Goal: Communication & Community: Answer question/provide support

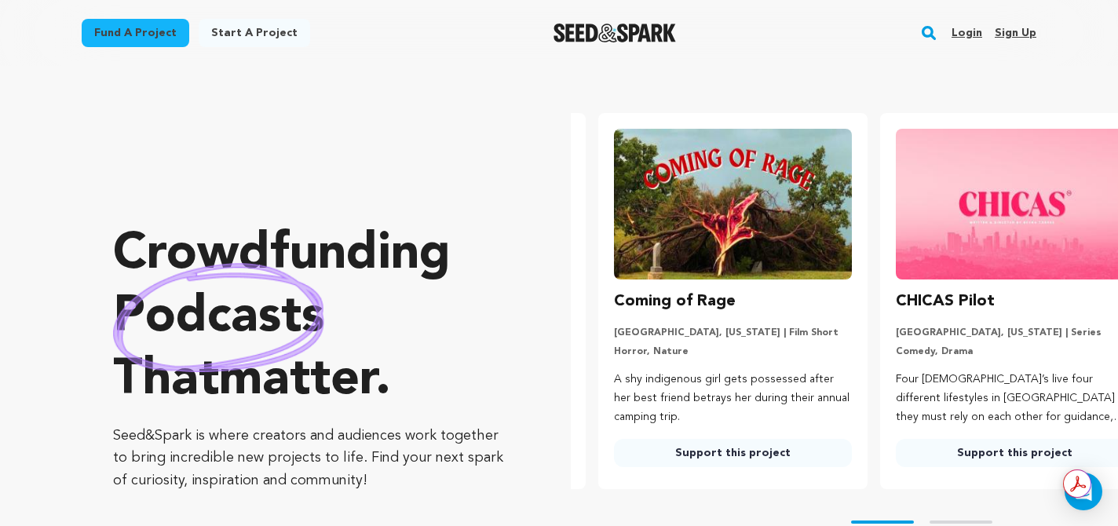
scroll to position [0, 44]
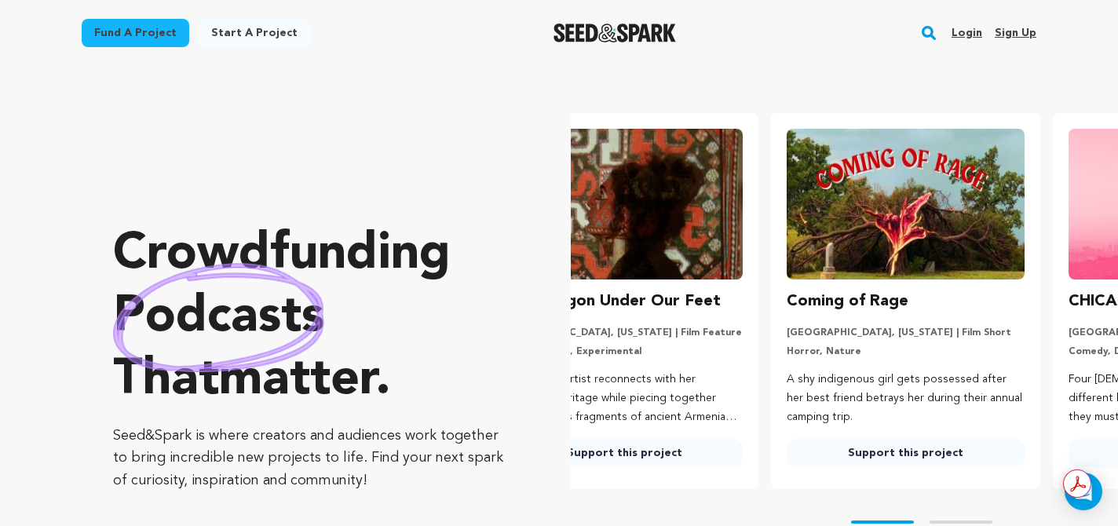
click at [964, 31] on link "Login" at bounding box center [967, 32] width 31 height 25
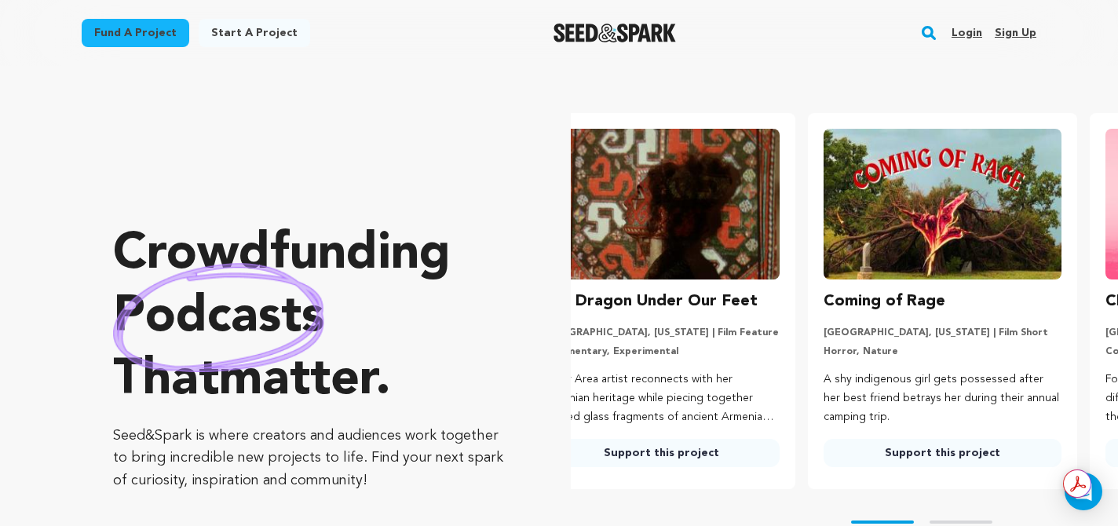
scroll to position [0, 0]
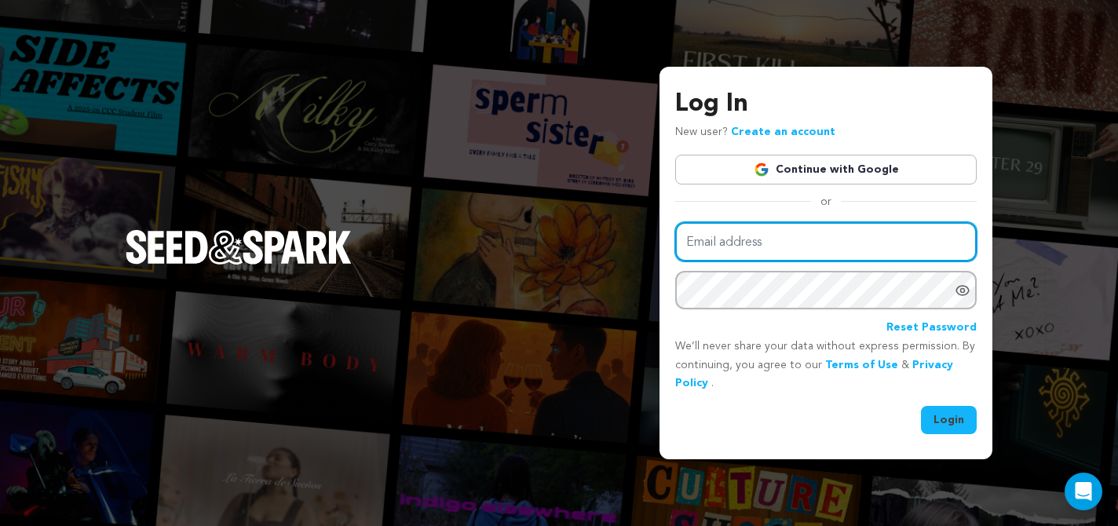
click at [880, 261] on input "Email address" at bounding box center [826, 242] width 302 height 40
type input "LeannaBringht@gmail.com"
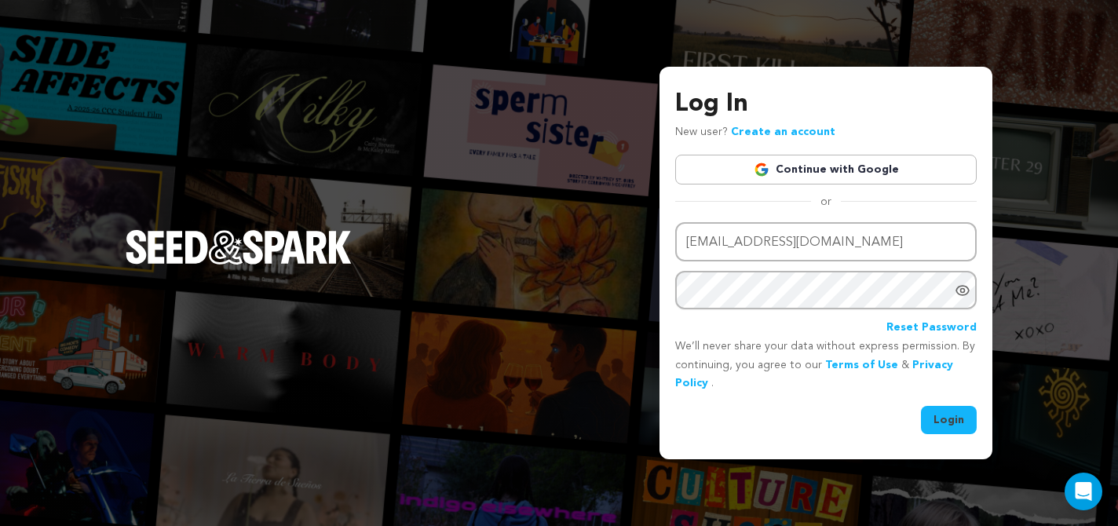
click at [962, 423] on button "Login" at bounding box center [949, 420] width 56 height 28
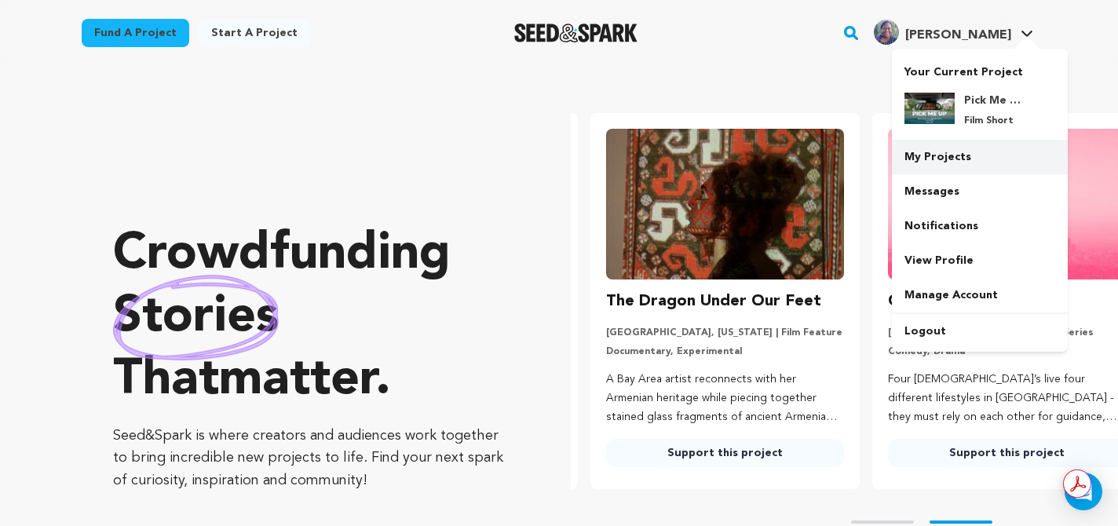
scroll to position [0, 294]
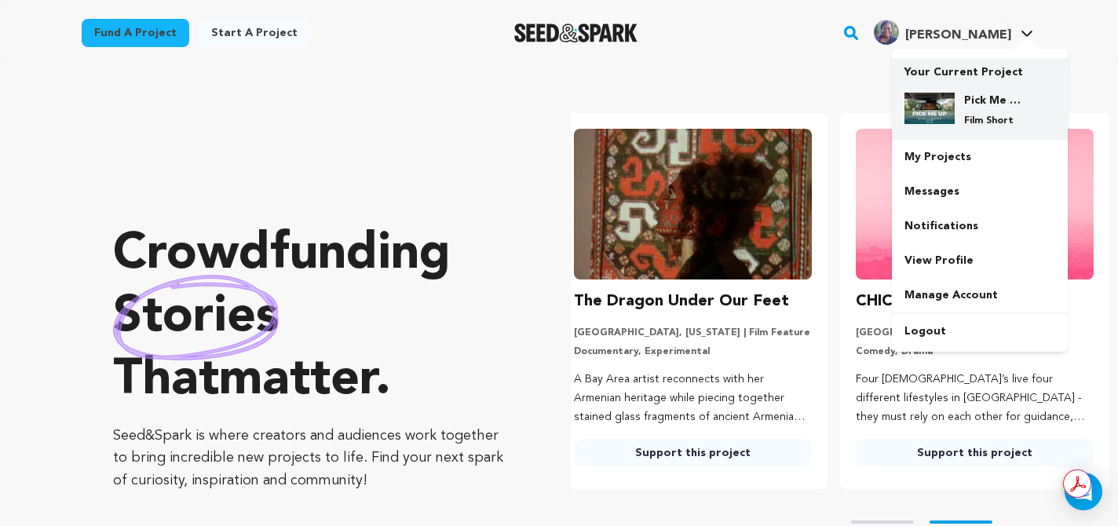
click at [980, 100] on h4 "Pick Me Up" at bounding box center [992, 101] width 57 height 16
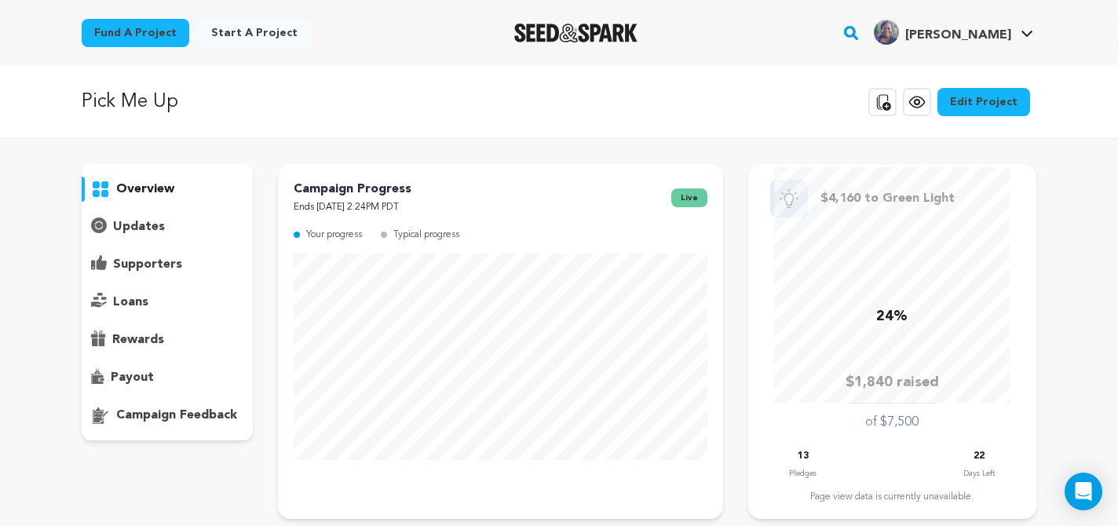
click at [154, 262] on p "supporters" at bounding box center [147, 264] width 69 height 19
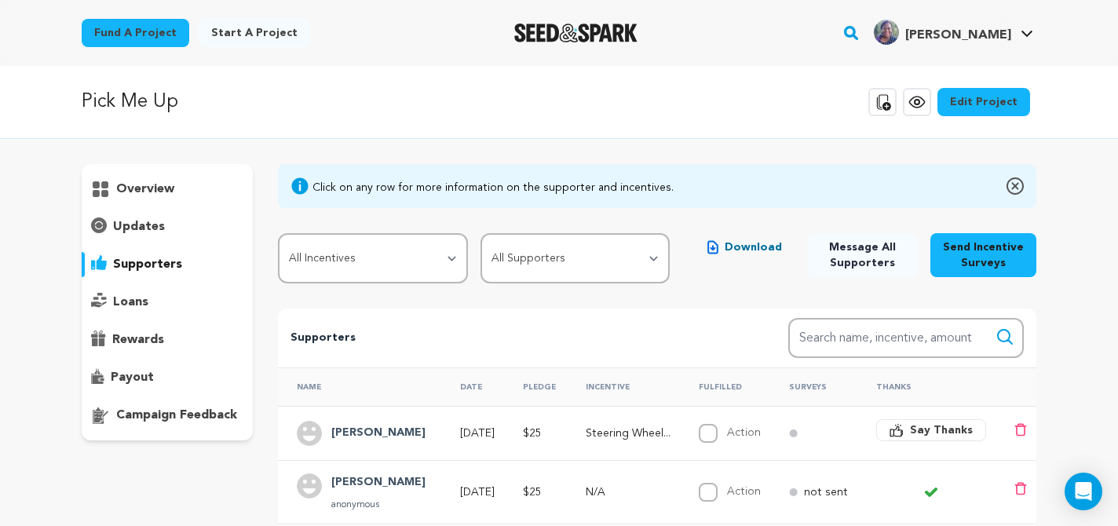
click at [926, 430] on span "Say Thanks" at bounding box center [941, 431] width 63 height 16
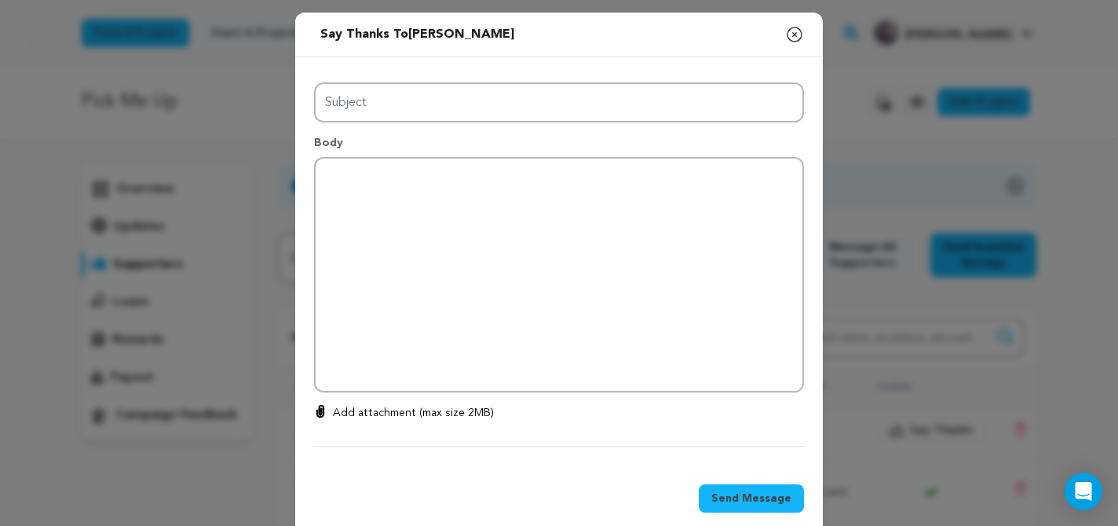
type input "Thanks for your support!"
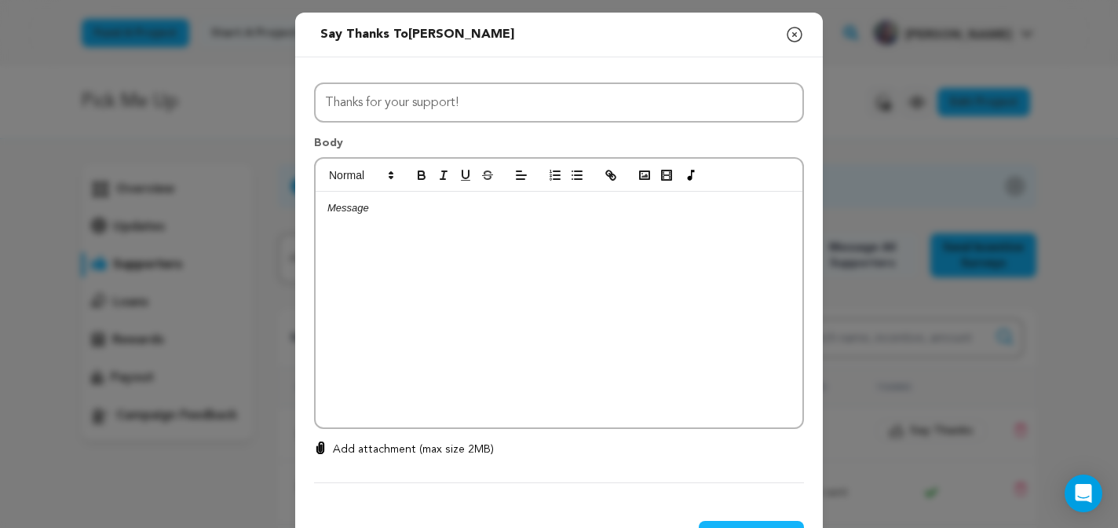
click at [410, 223] on div at bounding box center [559, 310] width 487 height 236
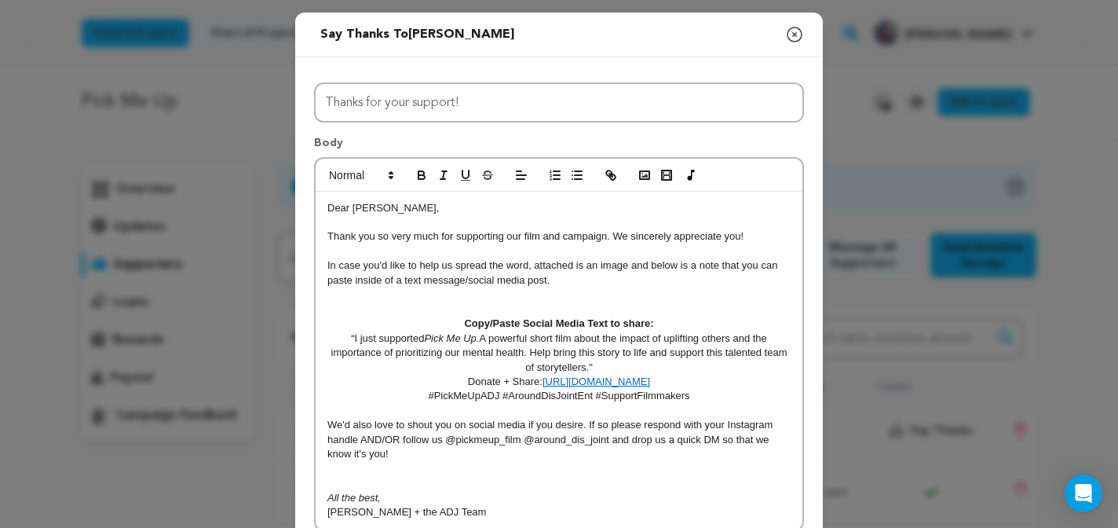
click at [363, 210] on p "Dear JC," at bounding box center [558, 208] width 463 height 14
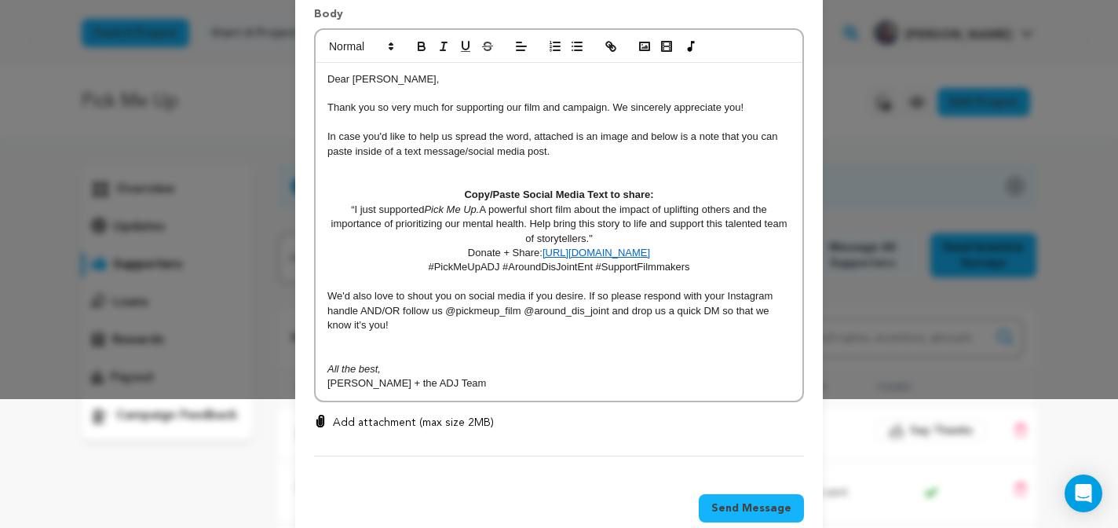
scroll to position [151, 0]
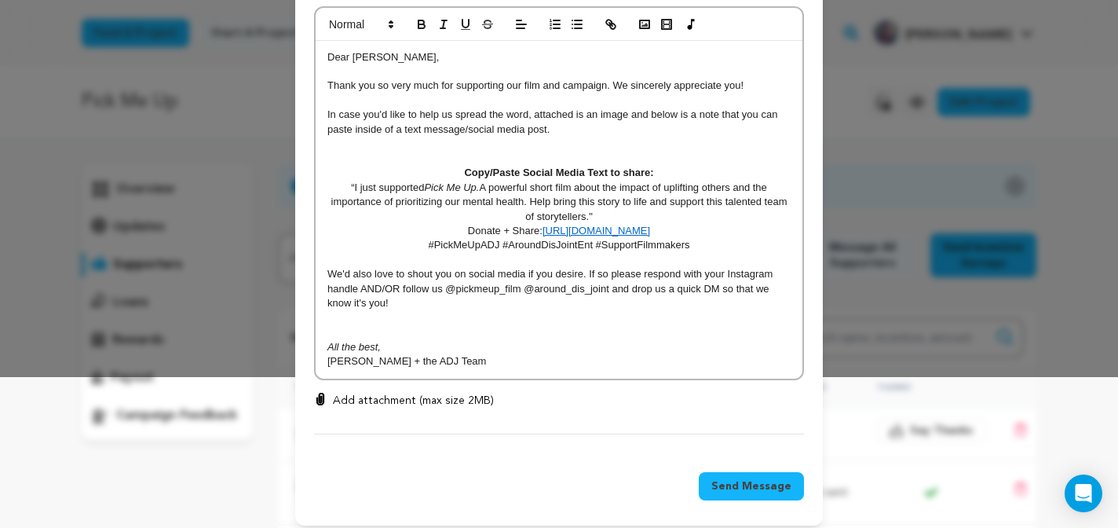
click at [420, 402] on p "Add attachment (max size 2MB)" at bounding box center [413, 401] width 161 height 16
click at [321, 393] on input "Add attachment (max size 2MB)" at bounding box center [320, 392] width 1 height 1
type input "C:\fakepath\Thank You_Grey.png"
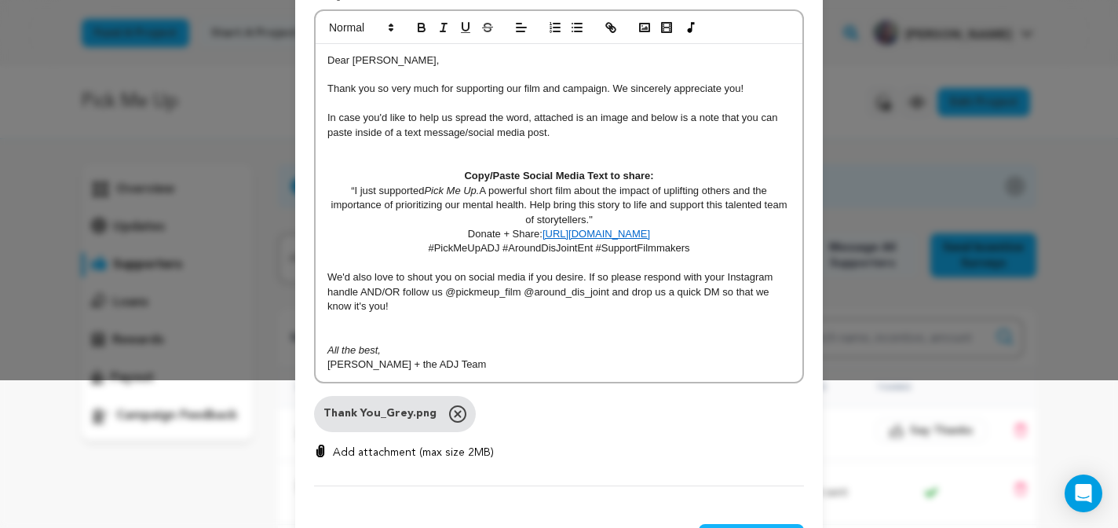
scroll to position [210, 0]
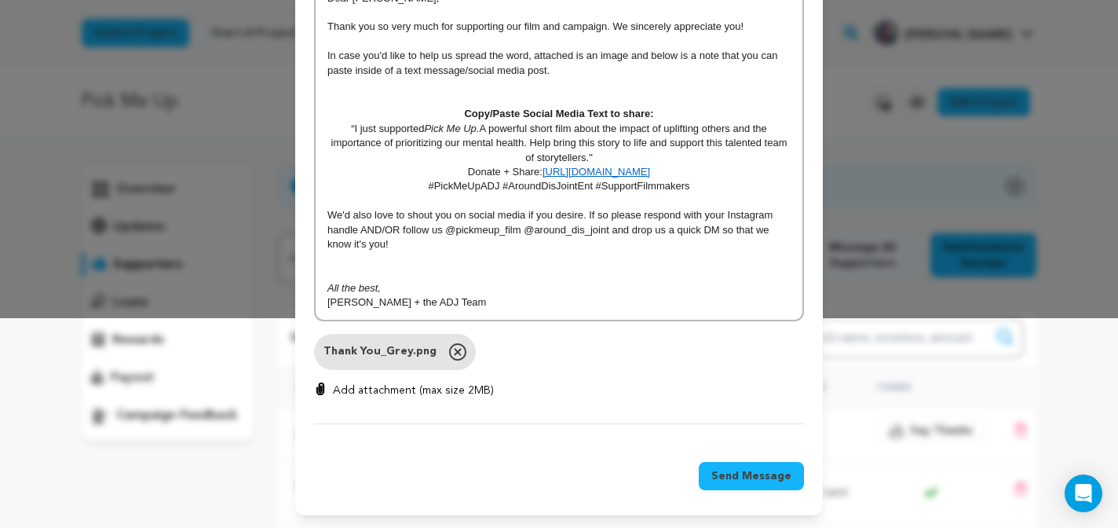
click at [751, 476] on span "Send Message" at bounding box center [752, 476] width 80 height 16
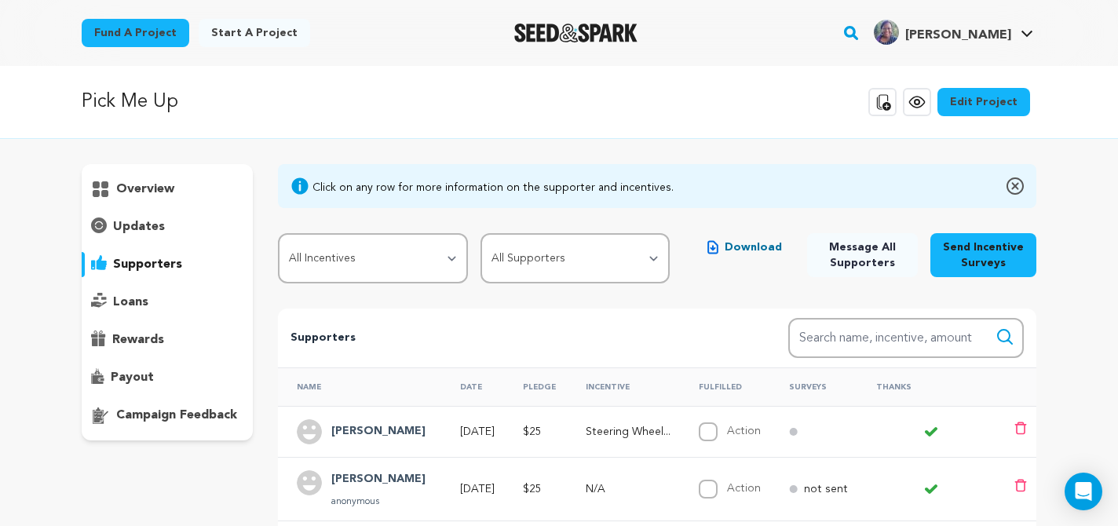
click at [302, 436] on img at bounding box center [309, 431] width 25 height 25
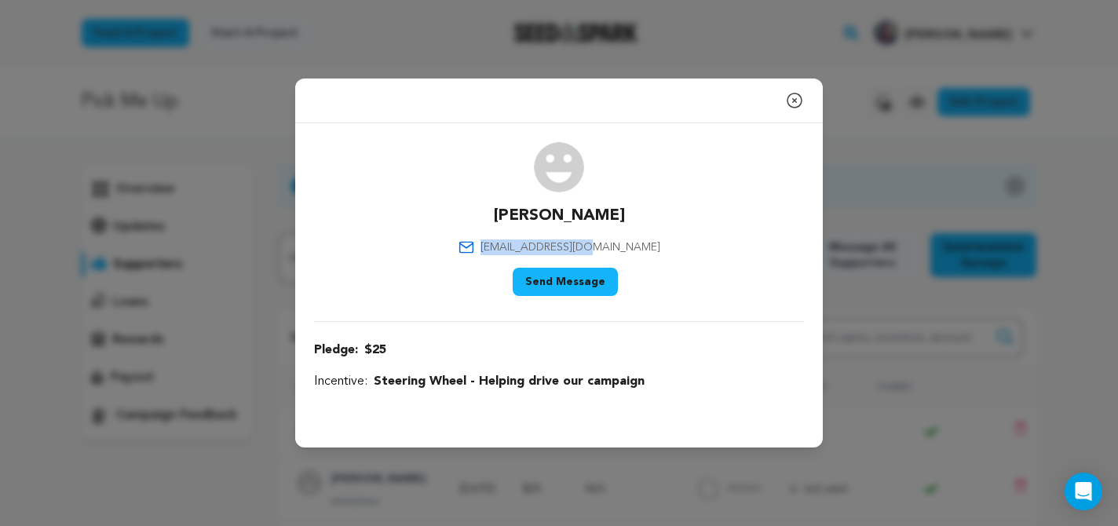
drag, startPoint x: 626, startPoint y: 247, endPoint x: 514, endPoint y: 247, distance: 111.5
click at [514, 247] on div "Joseph Sutton joeystns@gmail.com Say Thank You Send Message" at bounding box center [559, 222] width 490 height 160
copy span "joeystns@gmail.com"
click at [900, 138] on div "Close modal Joseph Sutton joeystns@gmail.com $25" at bounding box center [559, 263] width 1118 height 526
click at [796, 97] on icon "button" at bounding box center [794, 100] width 19 height 19
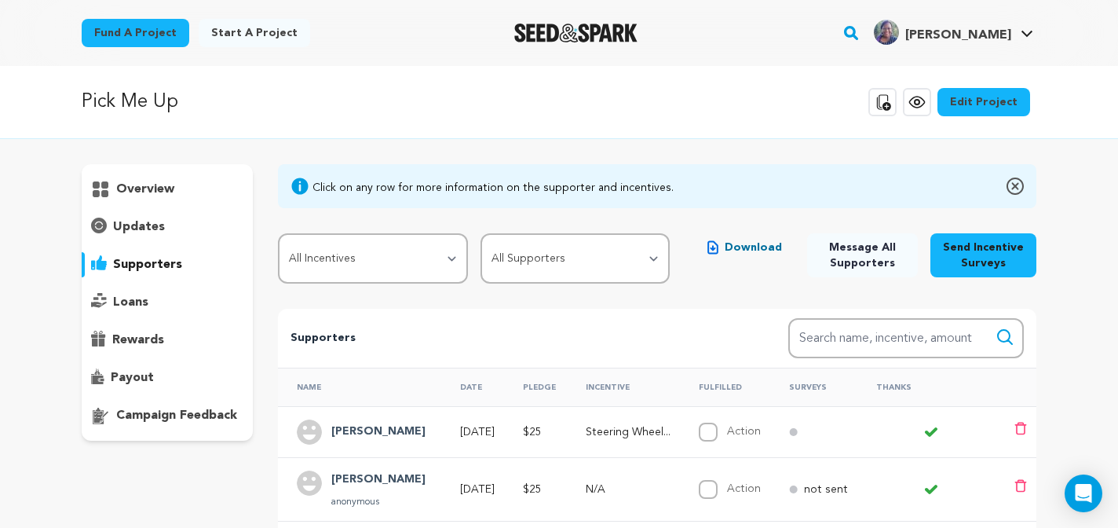
click at [920, 103] on icon at bounding box center [917, 102] width 5 height 5
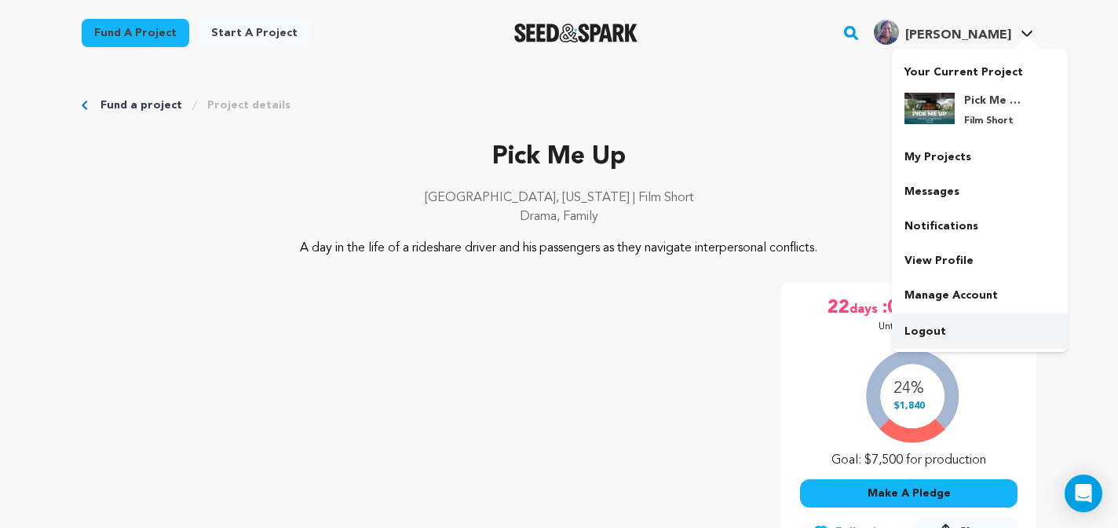
click at [923, 332] on link "Logout" at bounding box center [980, 331] width 176 height 35
